Goal: Transaction & Acquisition: Obtain resource

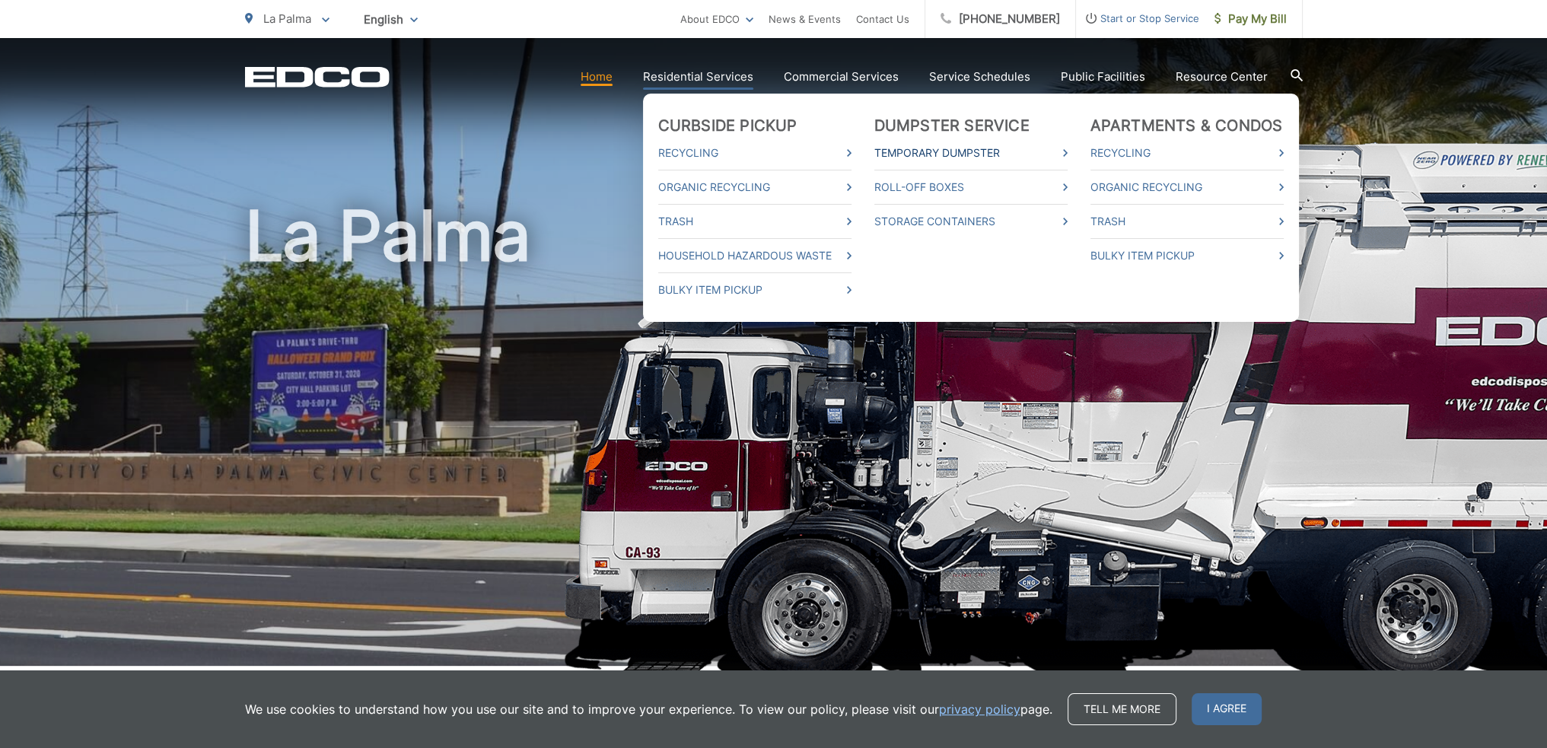
click at [1009, 153] on link "Temporary Dumpster" at bounding box center [971, 153] width 193 height 18
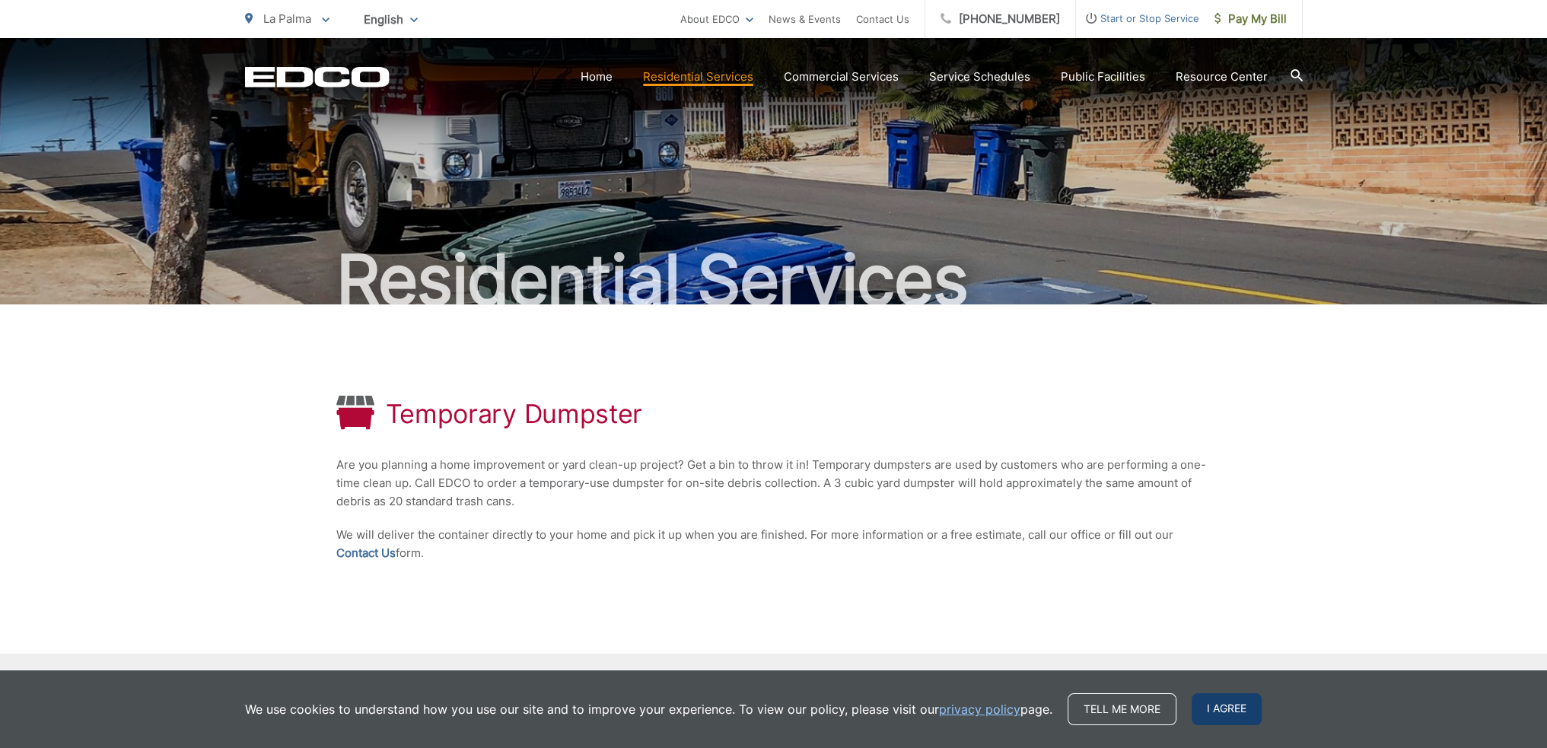
click at [1234, 711] on span "I agree" at bounding box center [1227, 709] width 70 height 32
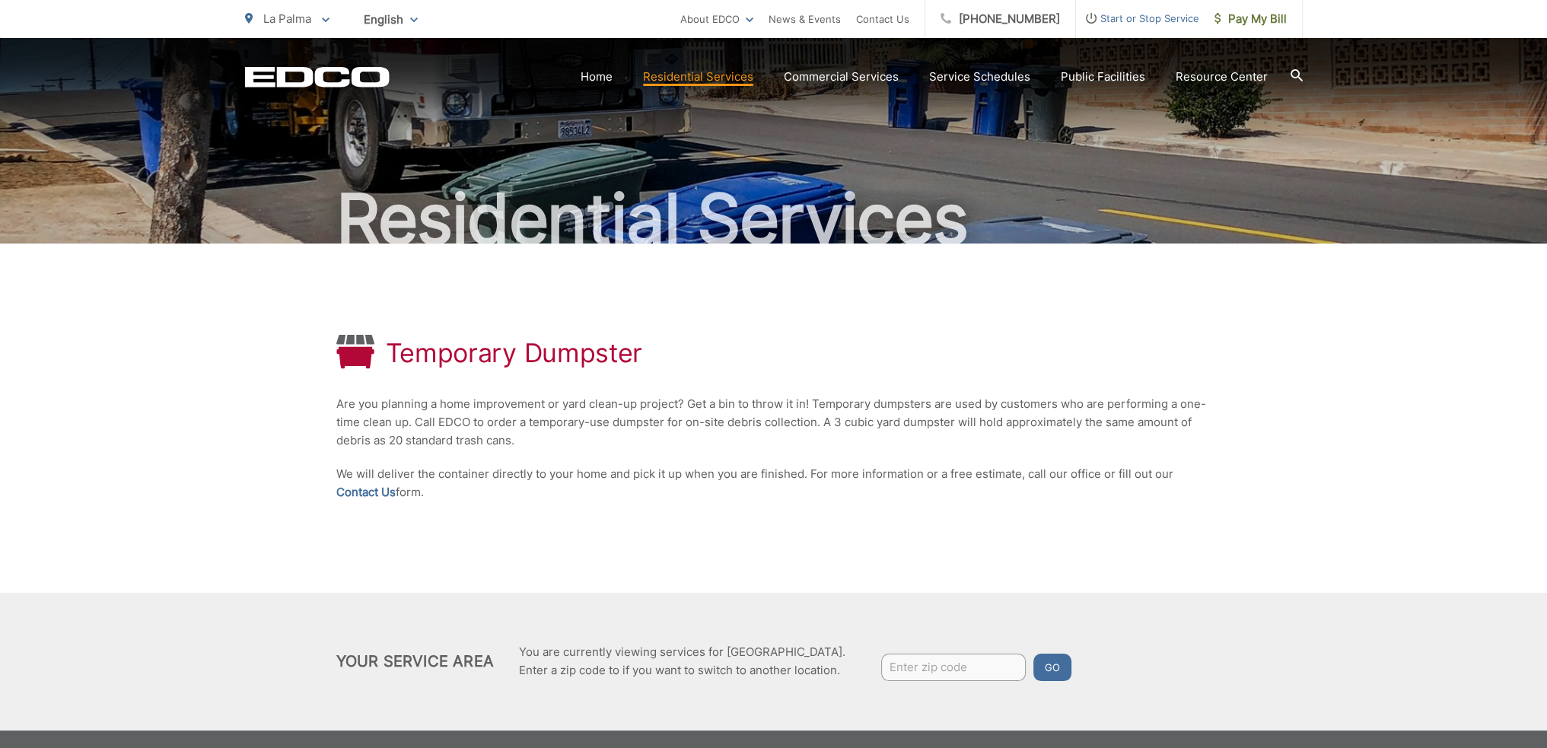
scroll to position [137, 0]
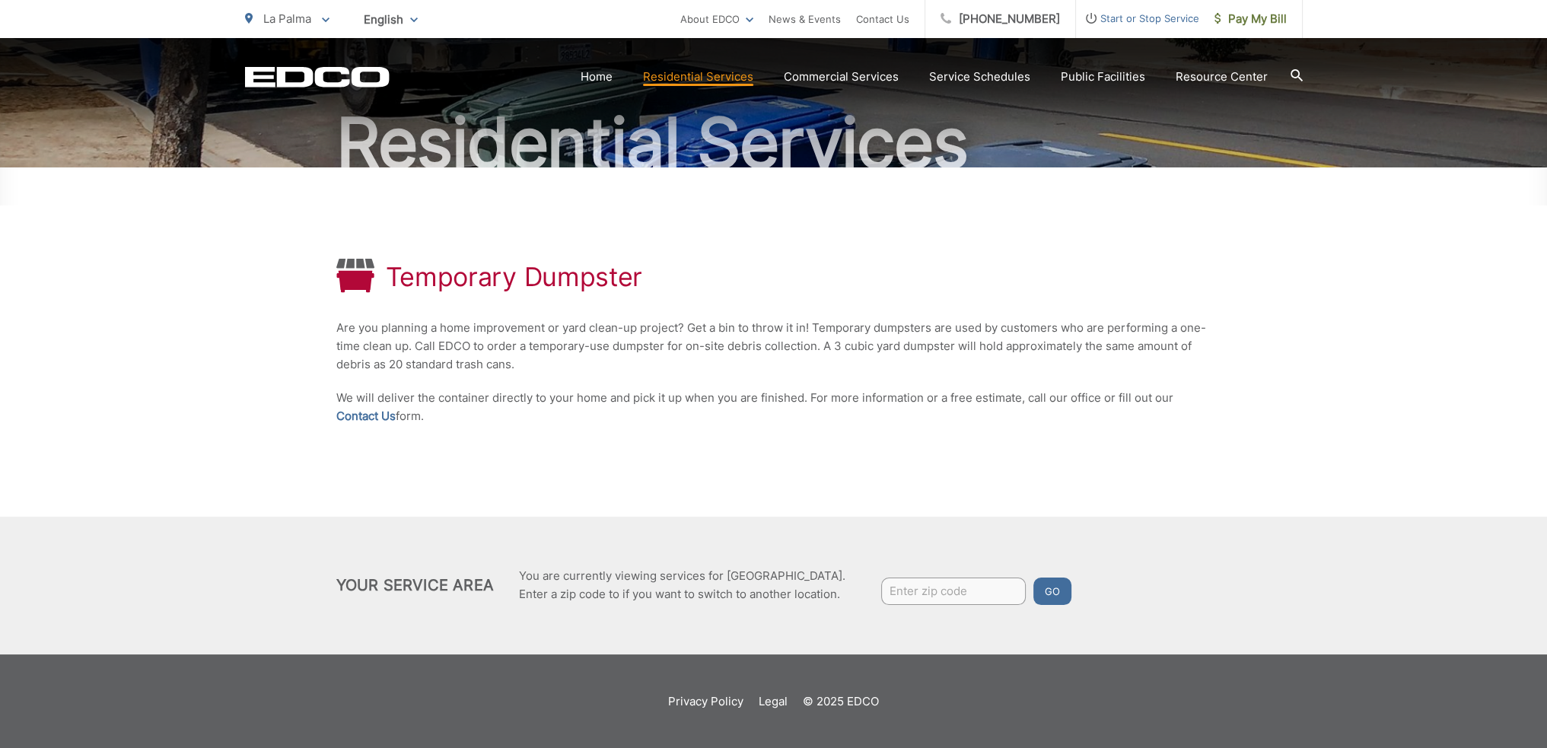
click at [950, 590] on input "Enter zip code" at bounding box center [953, 591] width 145 height 27
type input "90623"
click at [1047, 594] on button "Go" at bounding box center [1053, 591] width 38 height 27
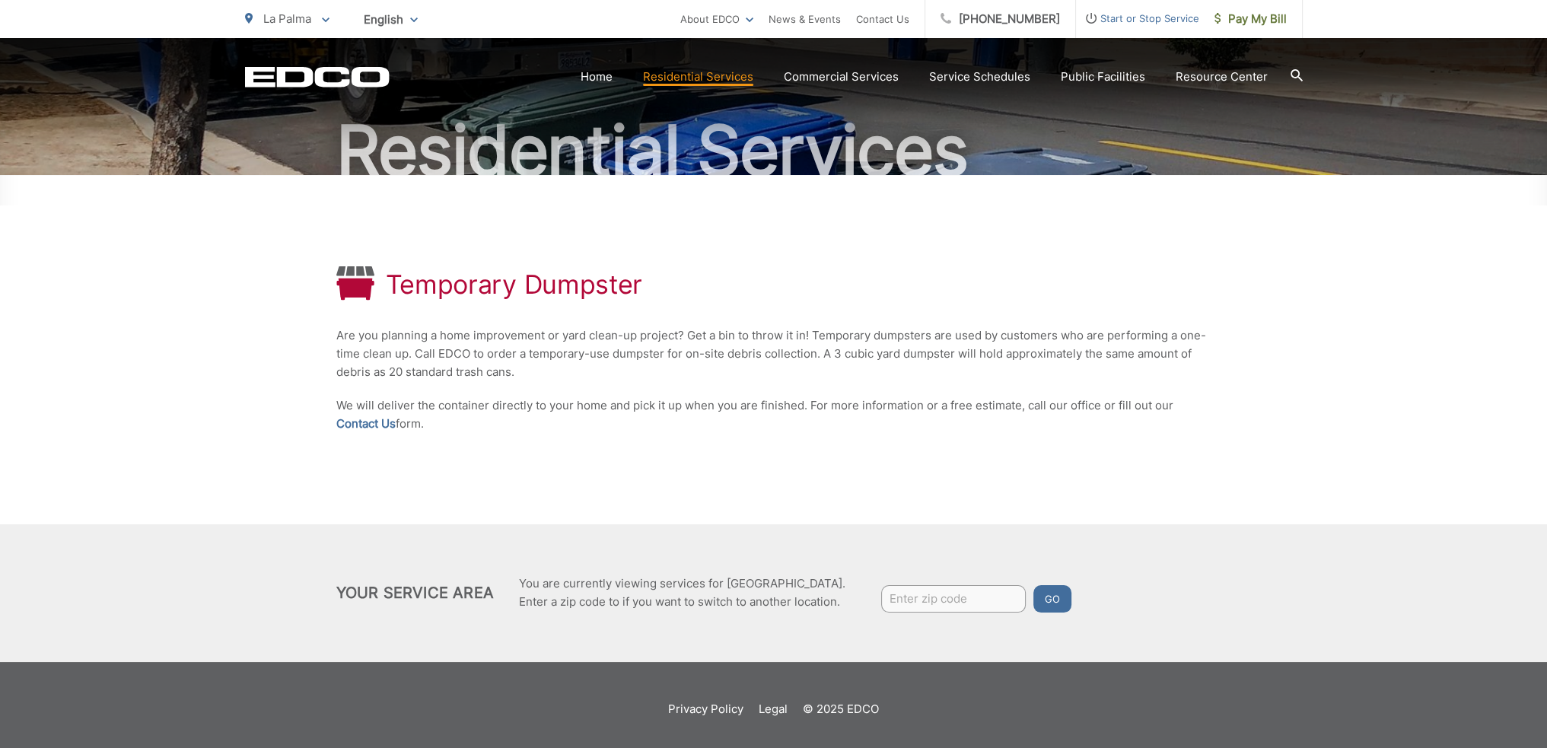
scroll to position [137, 0]
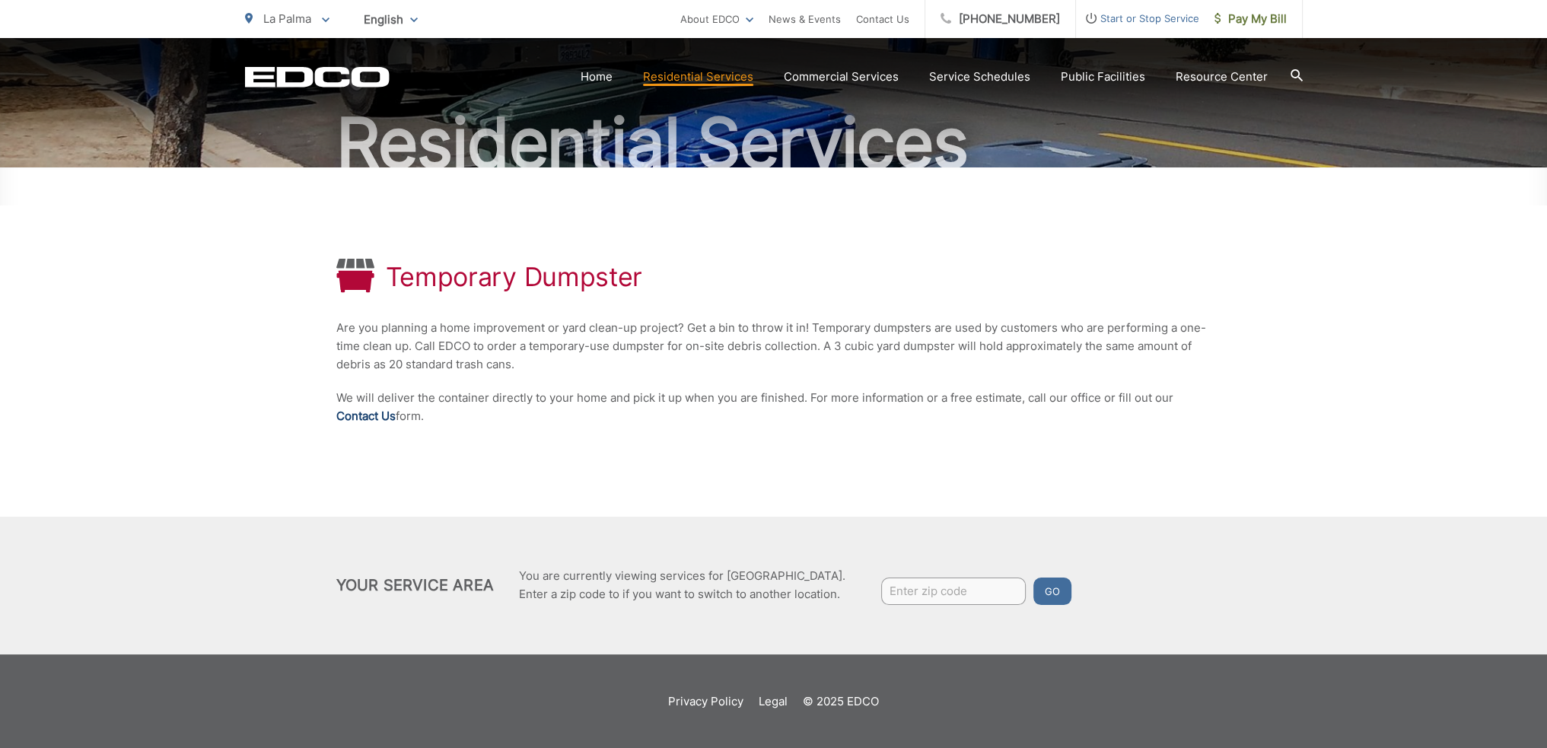
click at [368, 416] on link "Contact Us" at bounding box center [365, 416] width 59 height 18
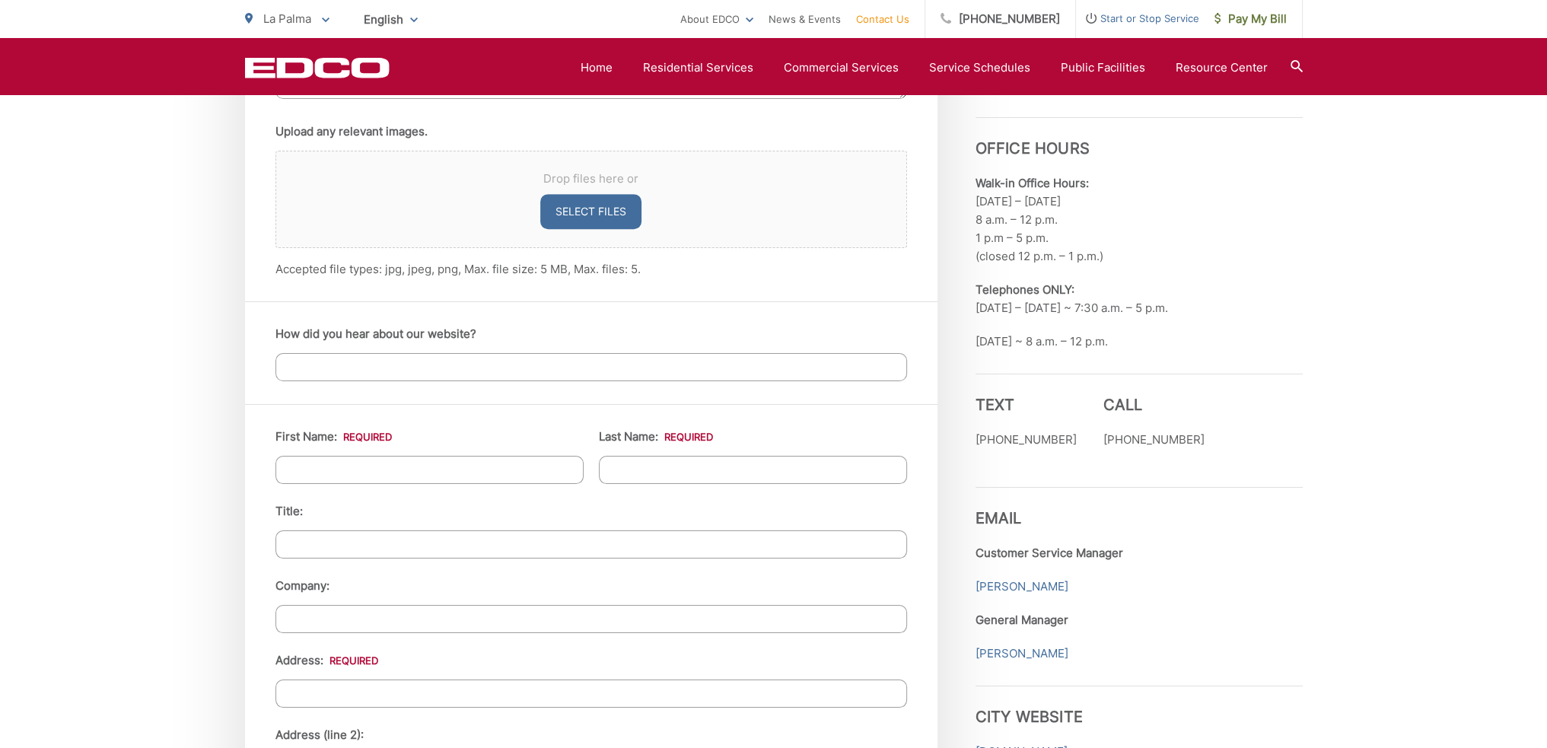
scroll to position [1218, 0]
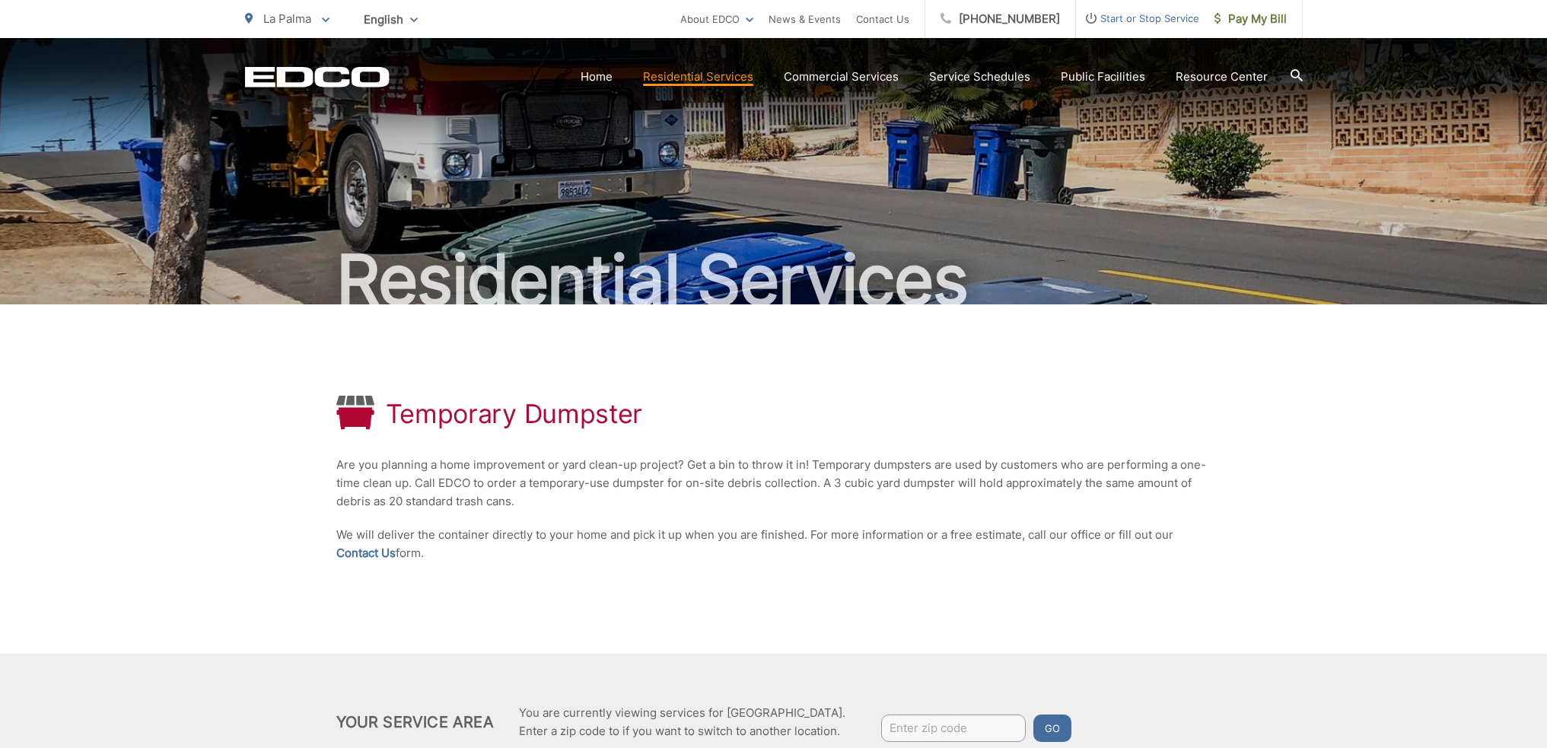
scroll to position [137, 0]
